Goal: Task Accomplishment & Management: Use online tool/utility

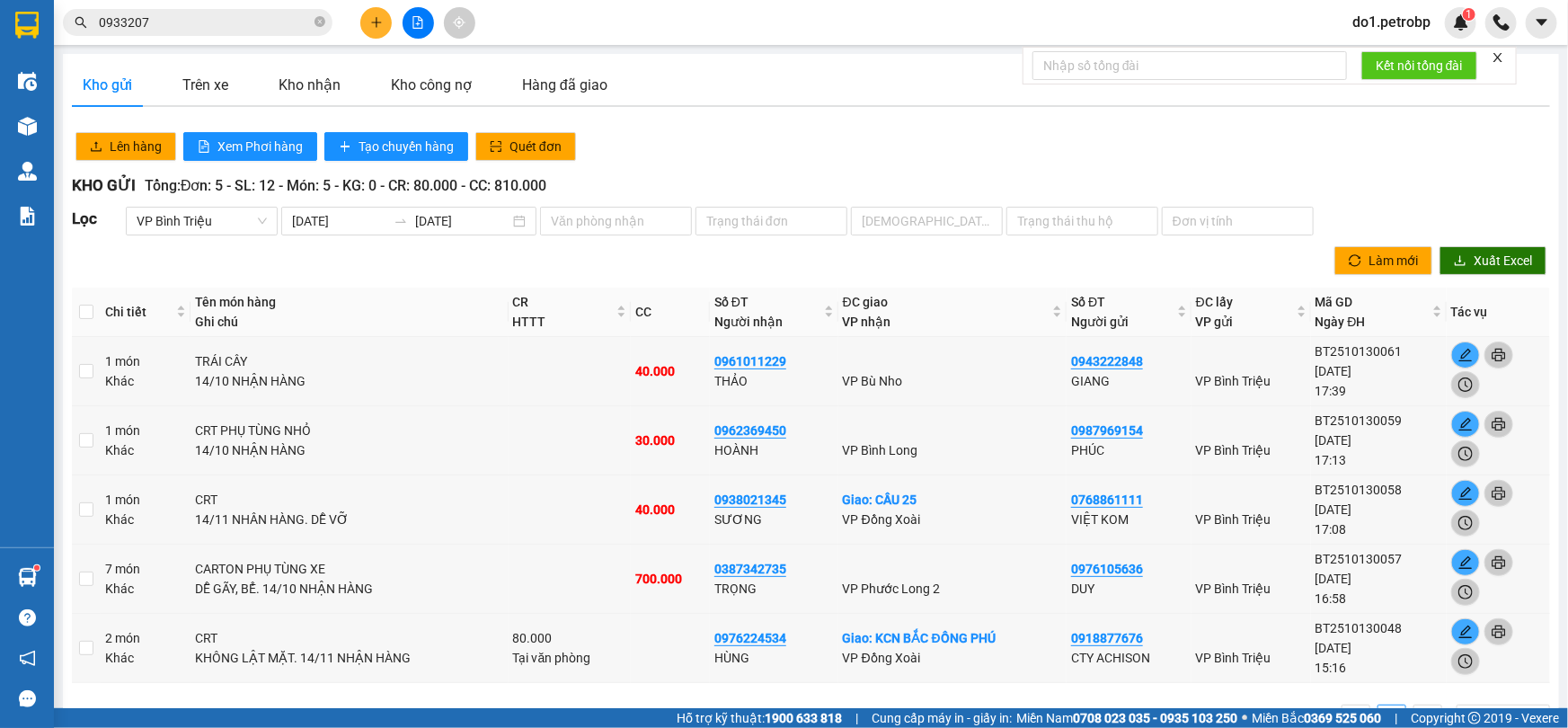
click at [148, 19] on input "0933207" at bounding box center [204, 22] width 212 height 20
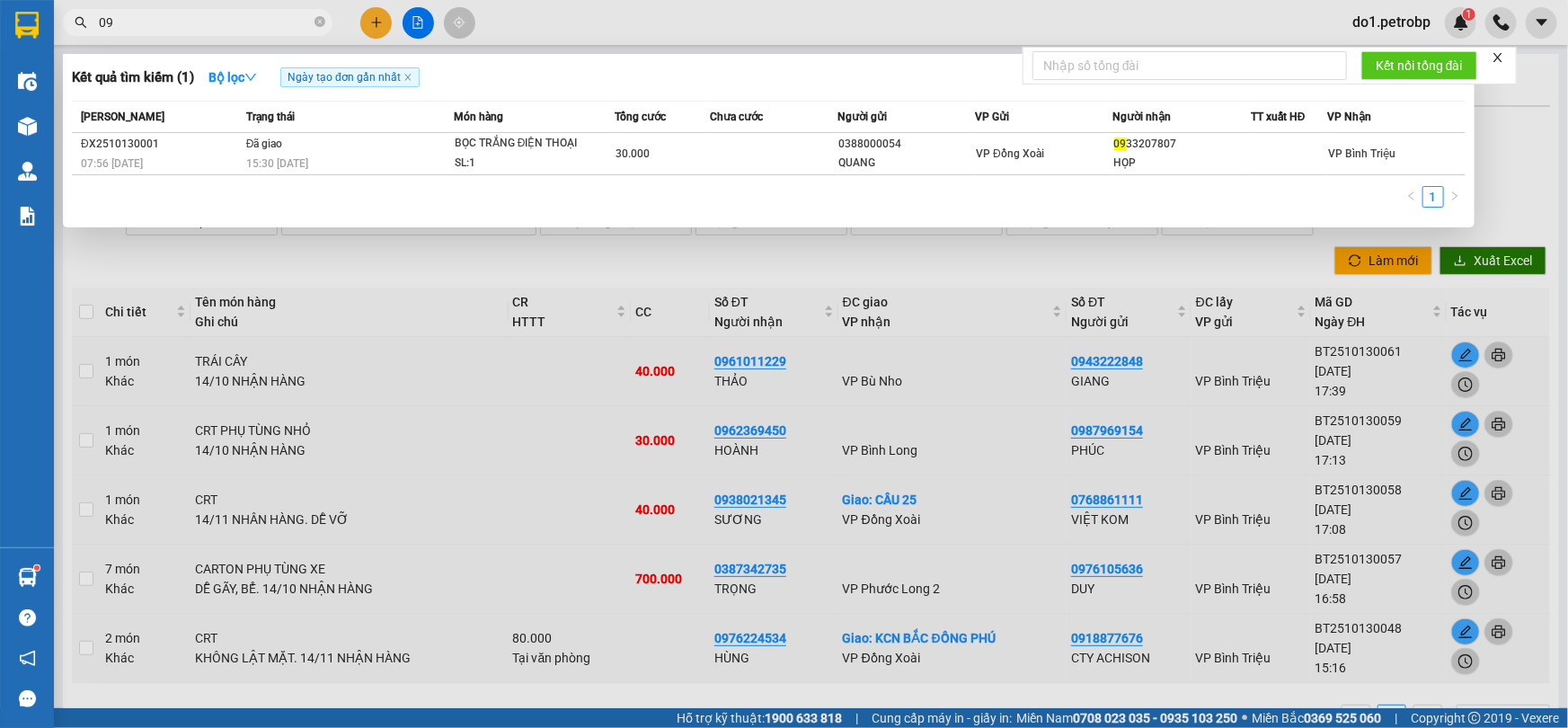
type input "0"
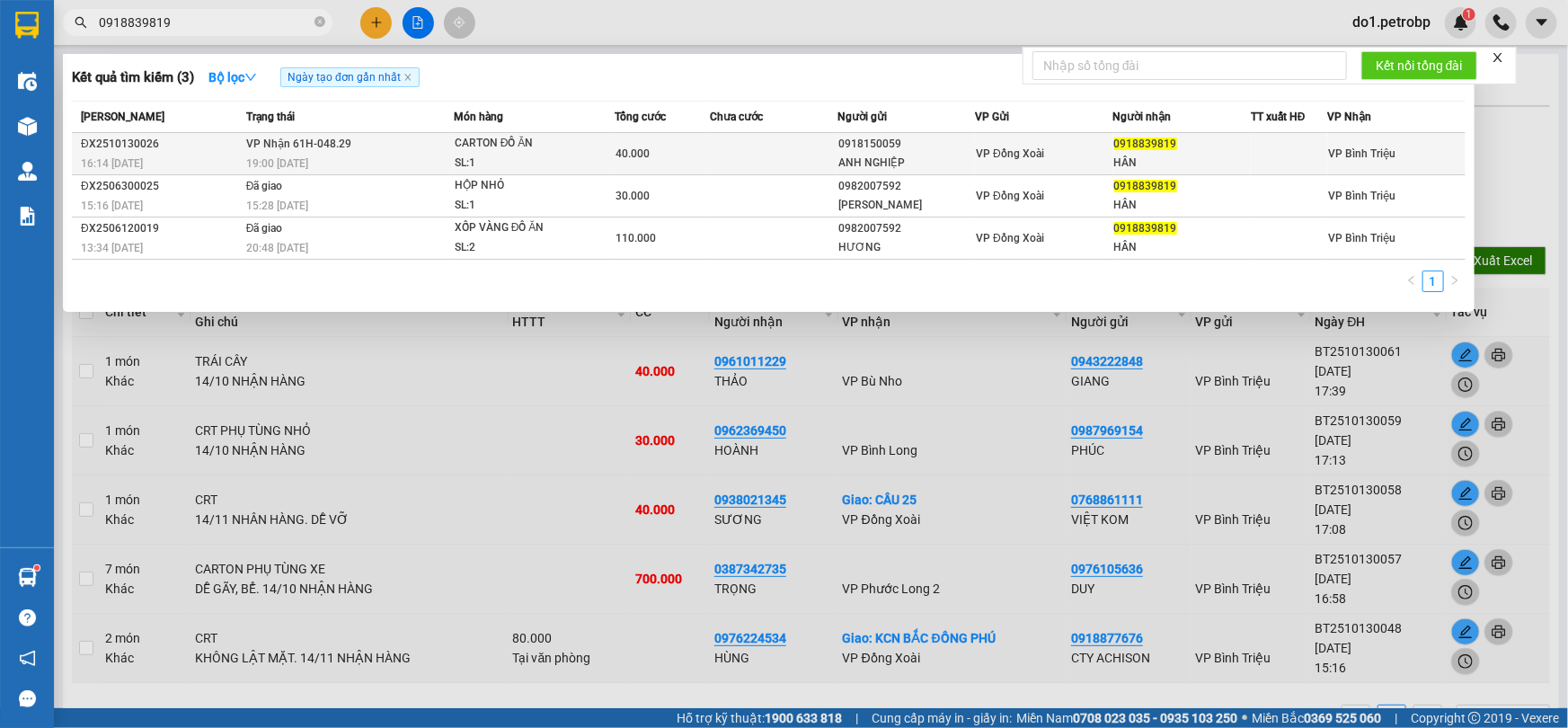
type input "0918839819"
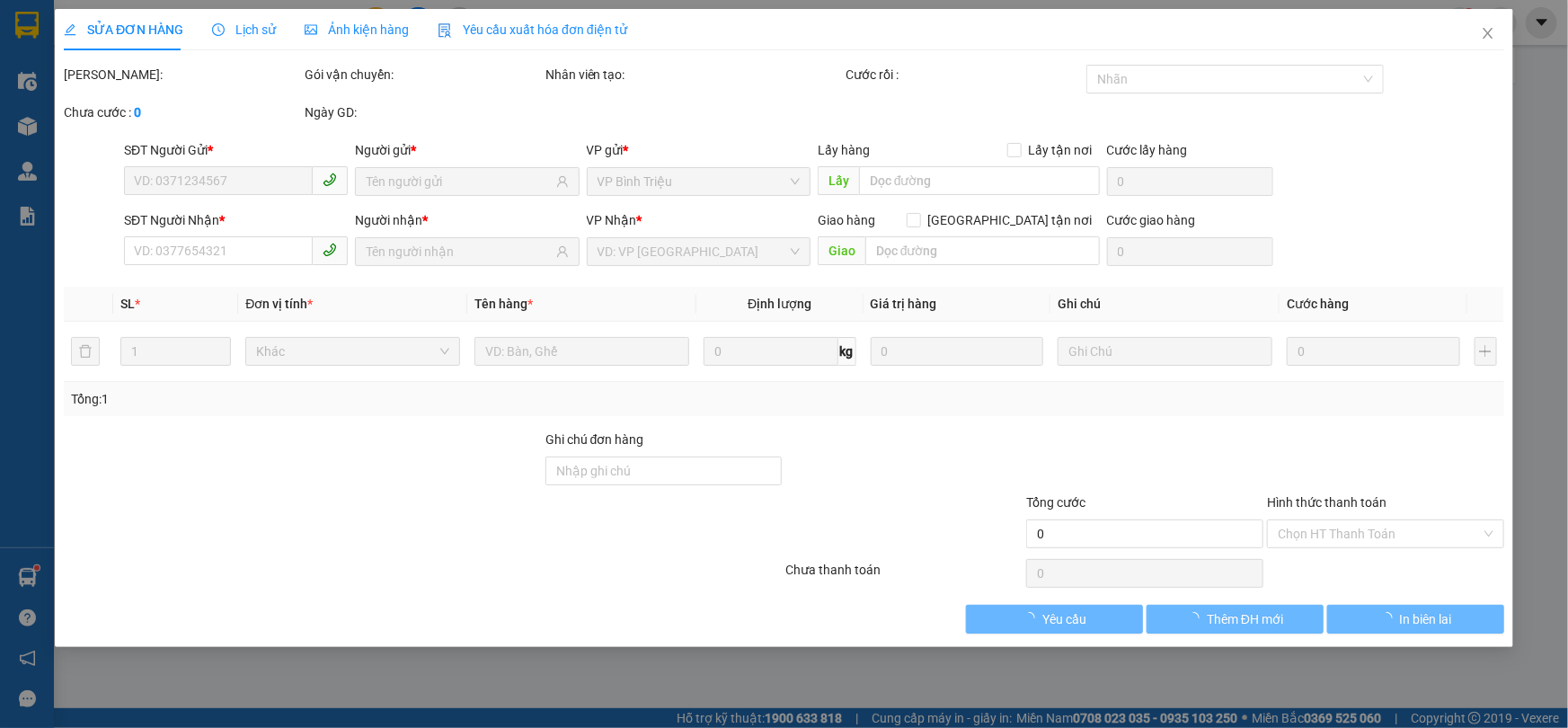
type input "0918150059"
type input "ANH NGHIỆP"
type input "0918839819"
type input "HÂN"
type input "40.000"
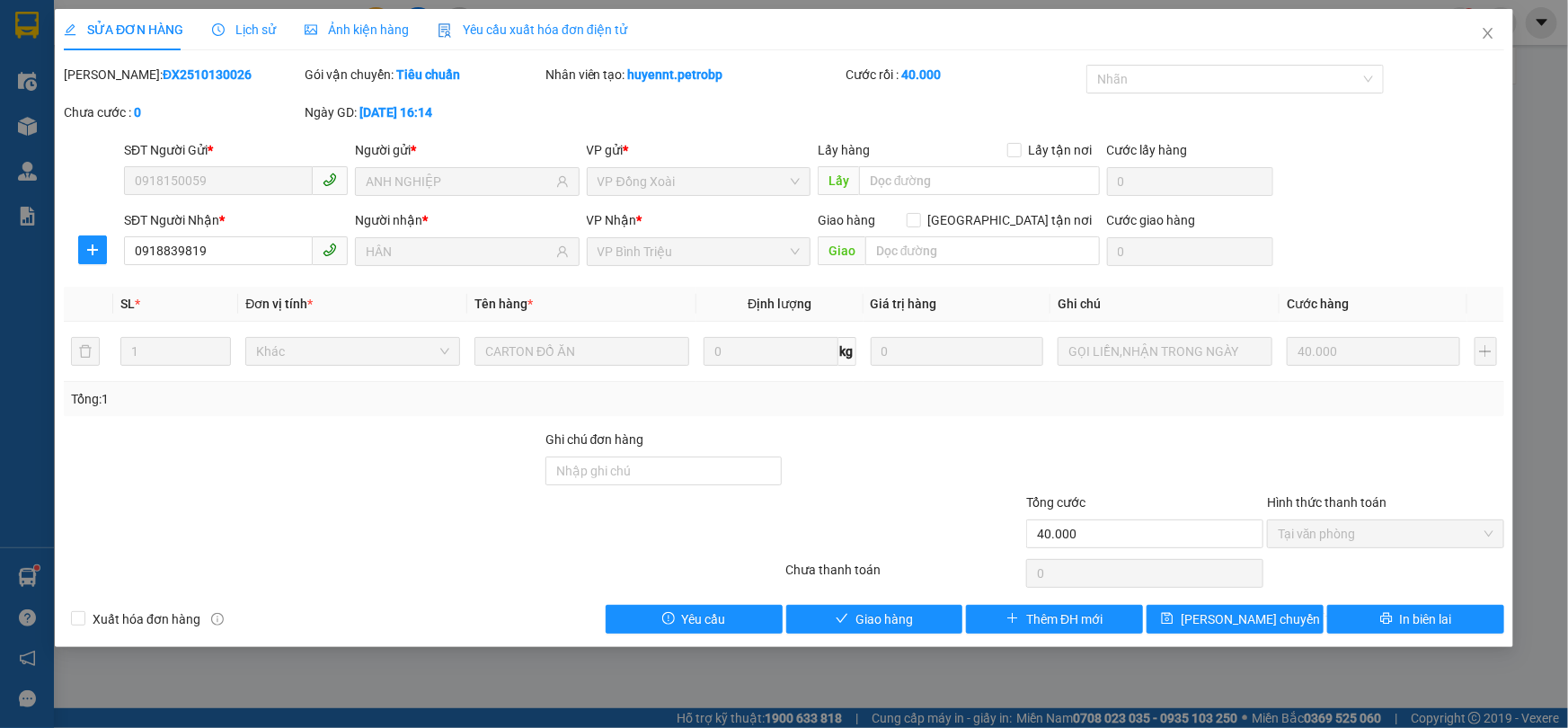
click at [877, 633] on div "SỬA ĐƠN HÀNG Lịch sử Ảnh kiện hàng Yêu cầu xuất hóa đơn điện tử Total Paid Fee …" at bounding box center [784, 328] width 1458 height 638
click at [876, 624] on span "Giao hàng" at bounding box center [884, 618] width 58 height 20
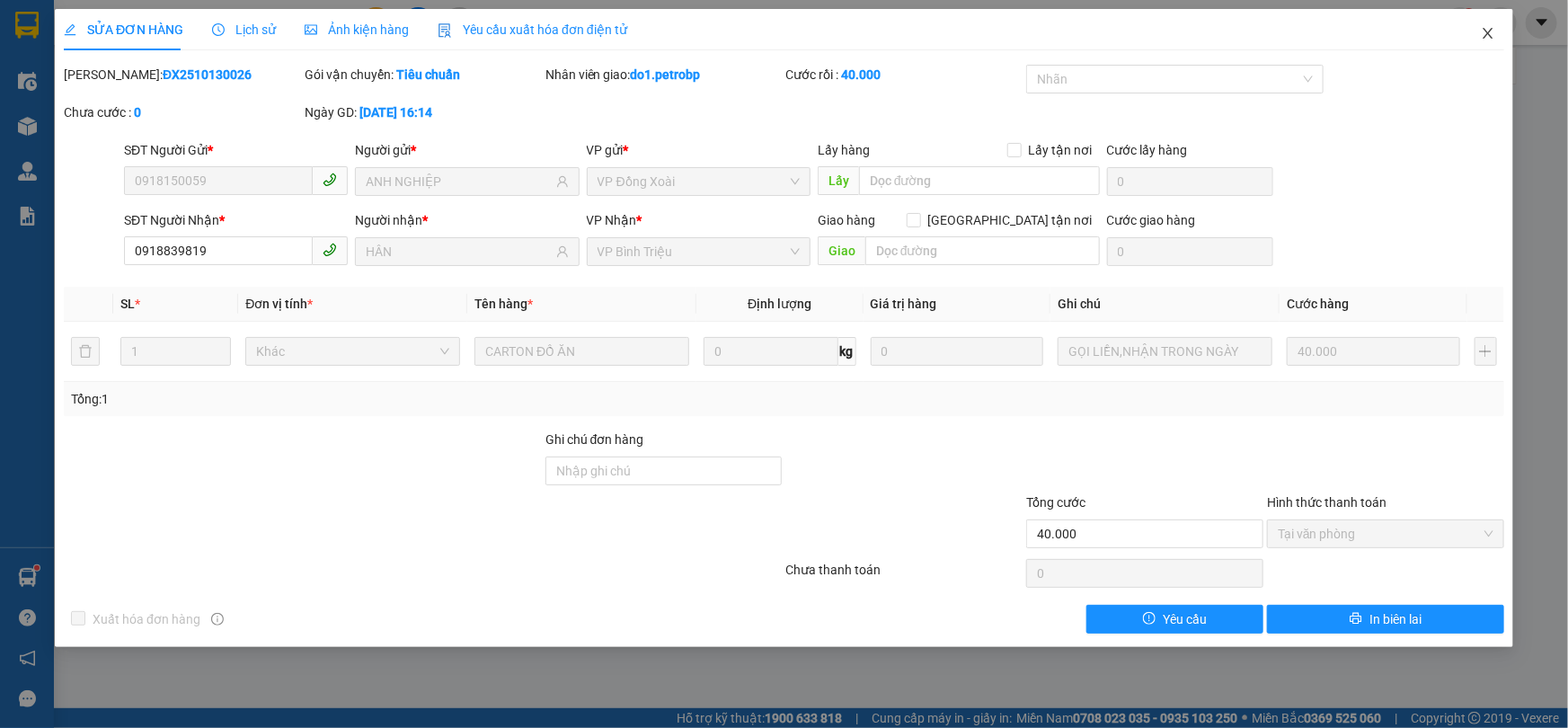
click at [1482, 40] on icon "close" at bounding box center [1487, 33] width 14 height 14
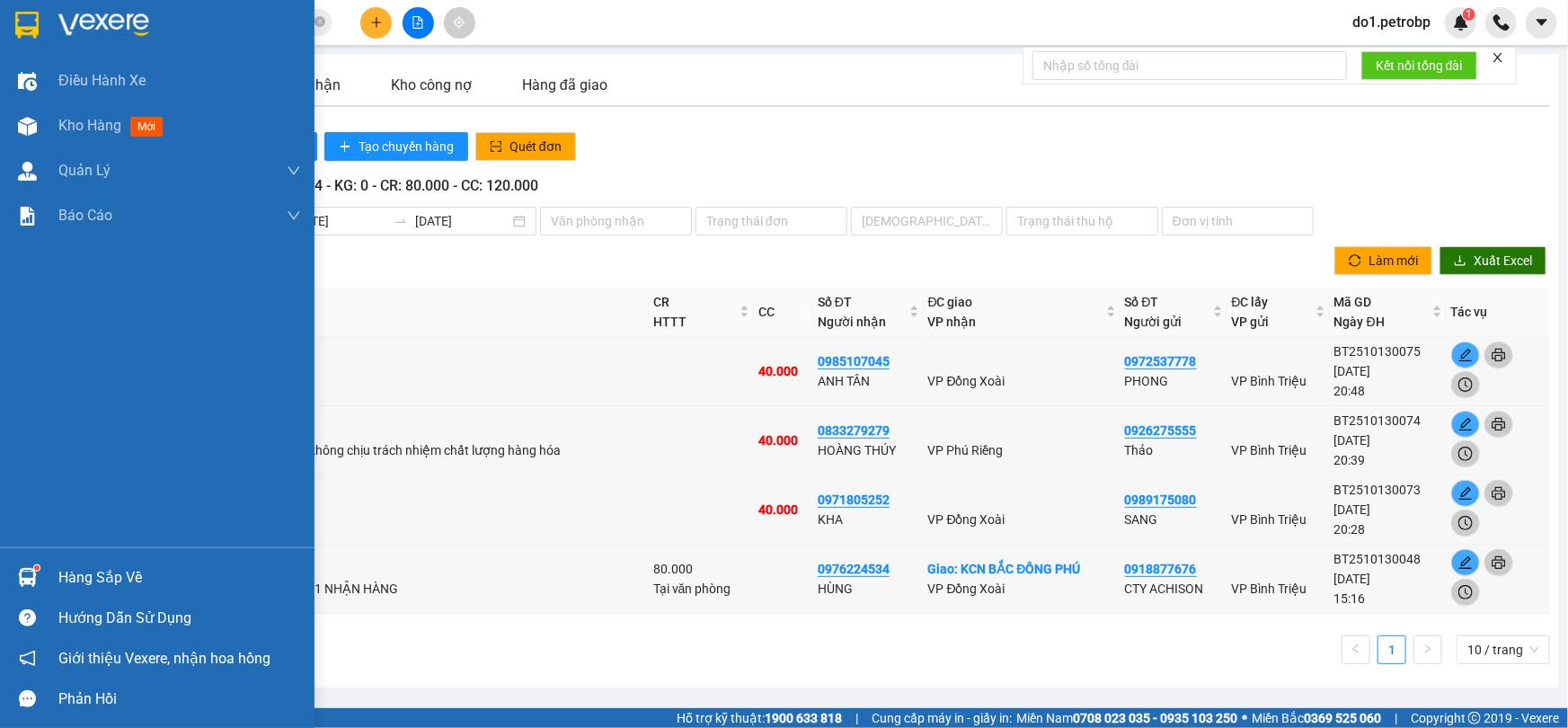
click at [40, 583] on div at bounding box center [28, 577] width 32 height 32
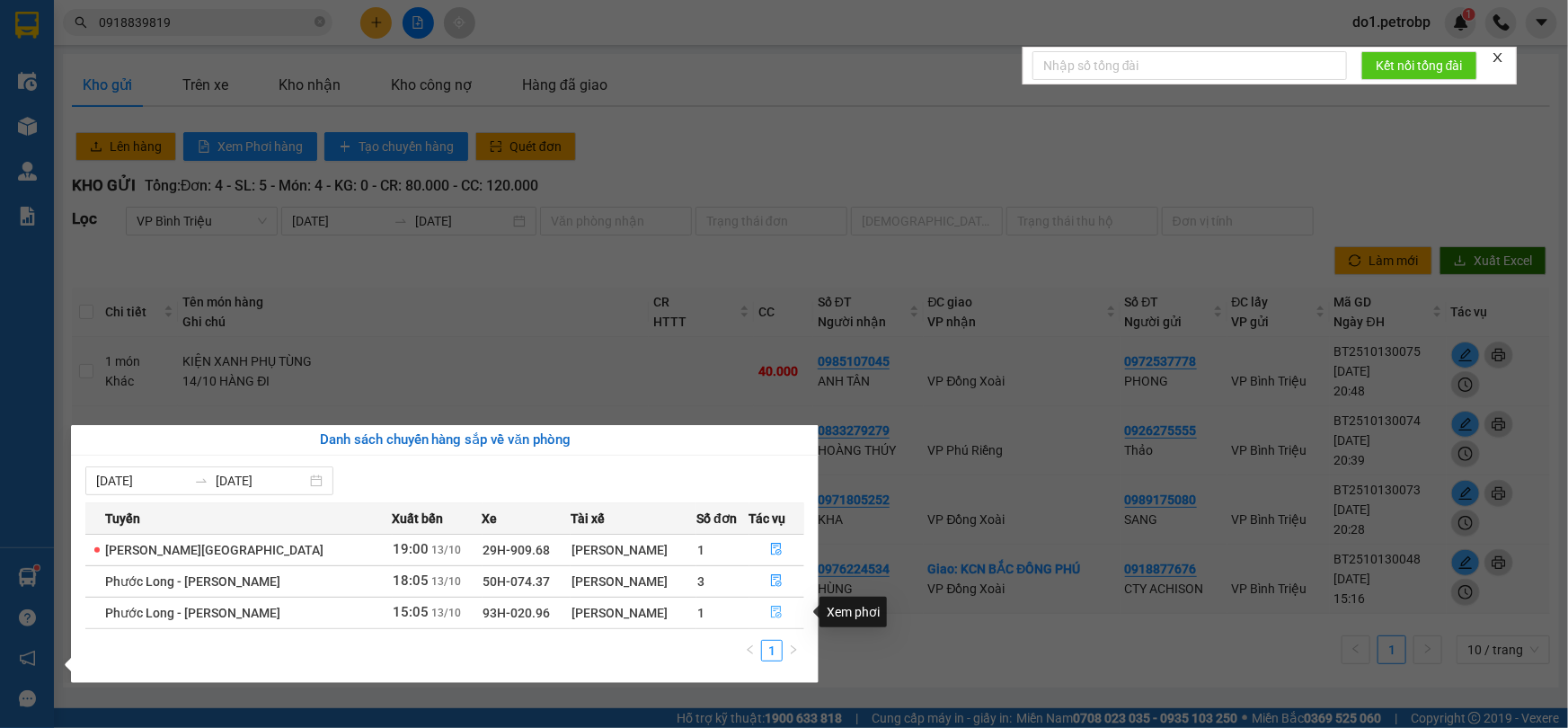
click at [764, 618] on button "button" at bounding box center [777, 613] width 54 height 29
